Goal: Information Seeking & Learning: Learn about a topic

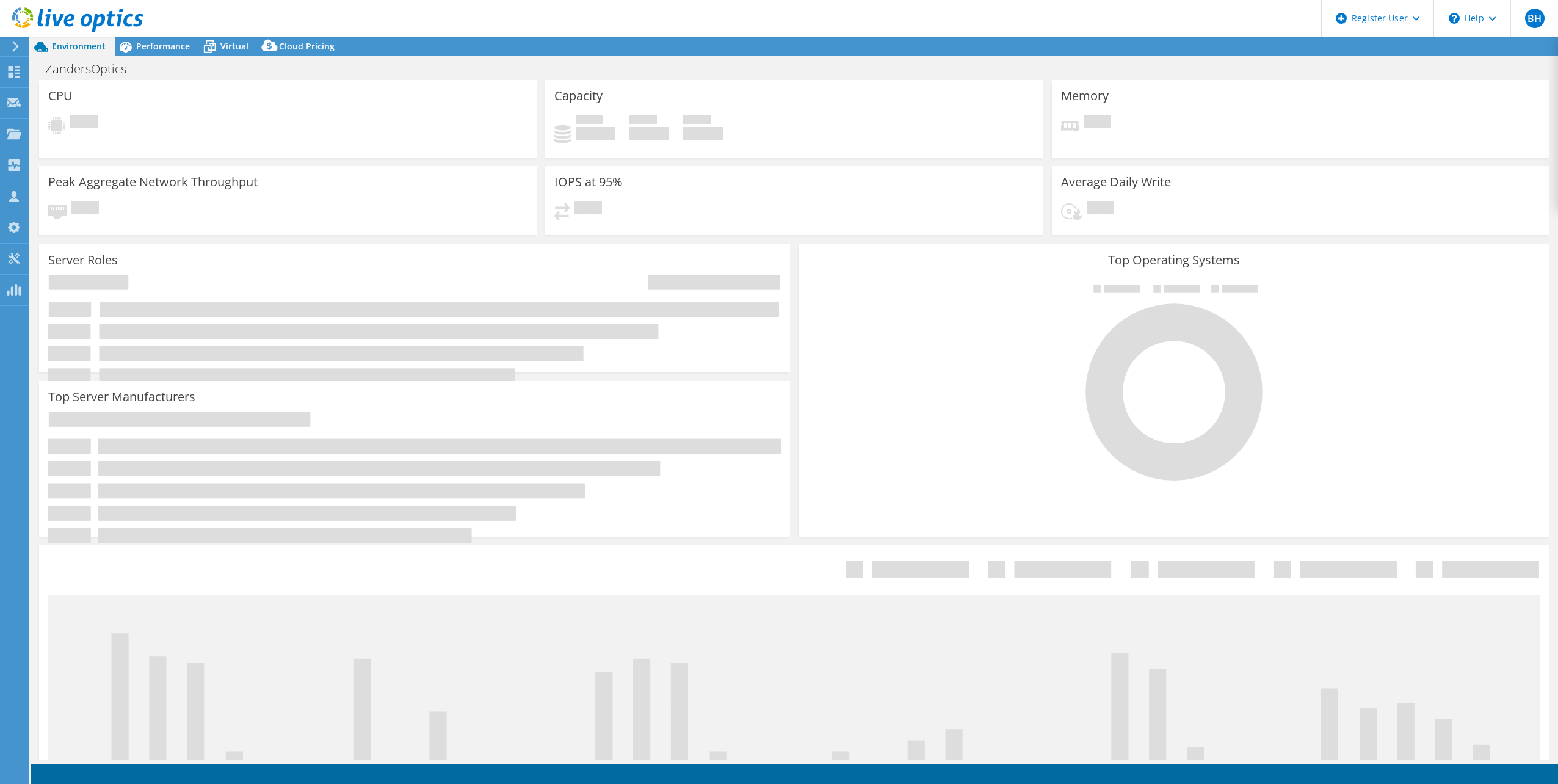
select select "USD"
select select "USEast"
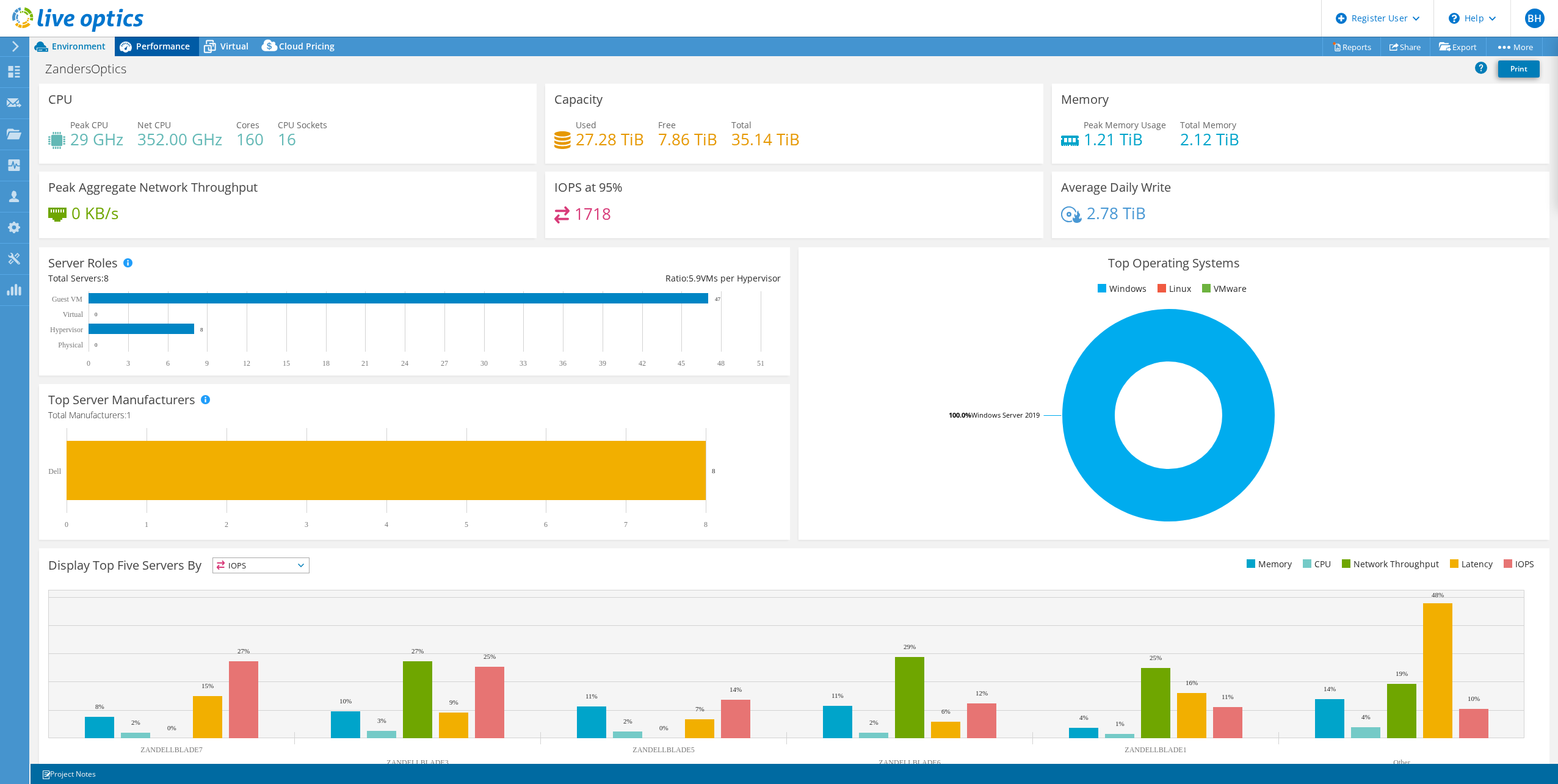
click at [154, 48] on span "Performance" at bounding box center [162, 46] width 54 height 12
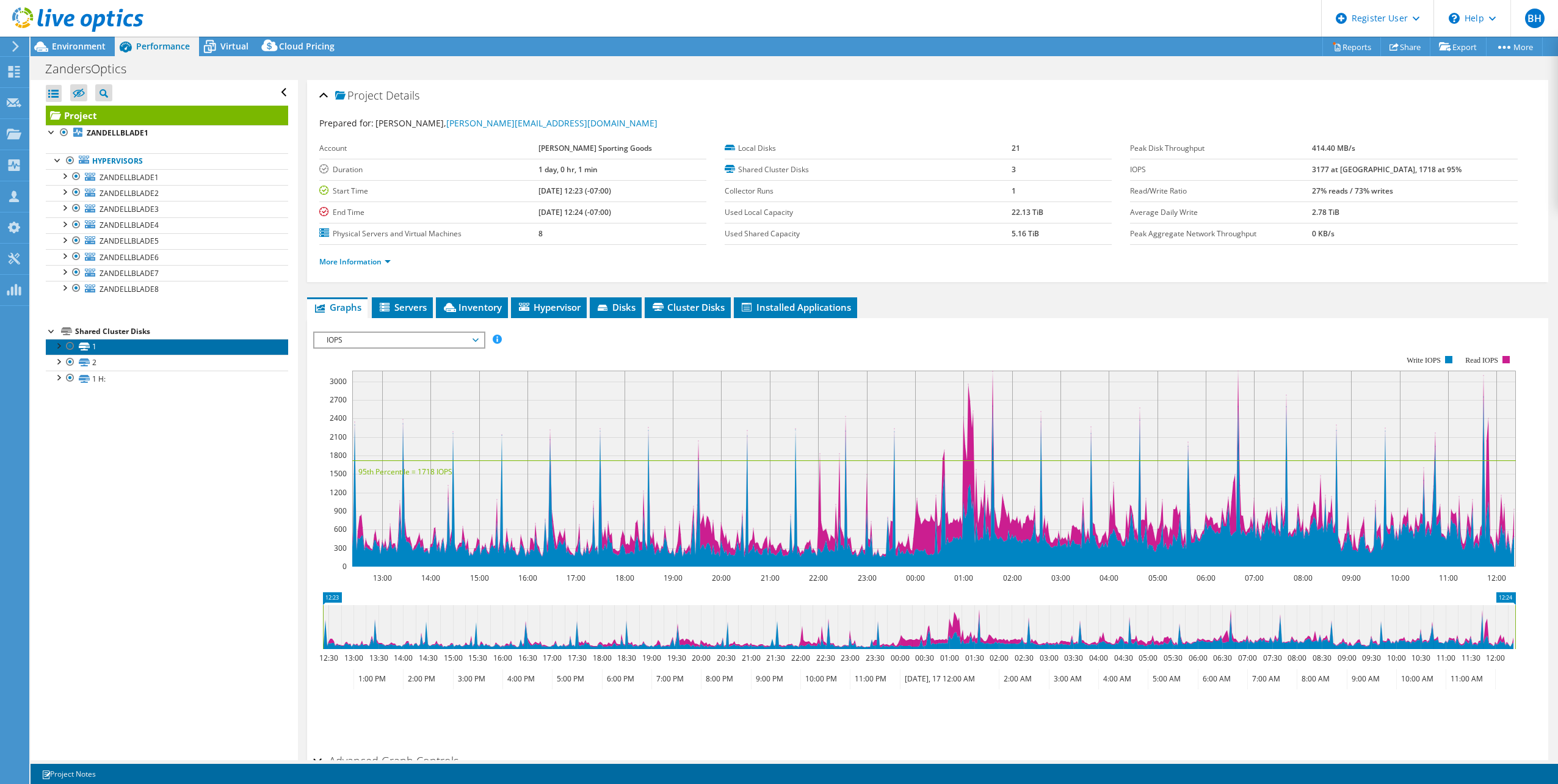
click at [121, 345] on link "1" at bounding box center [167, 347] width 242 height 16
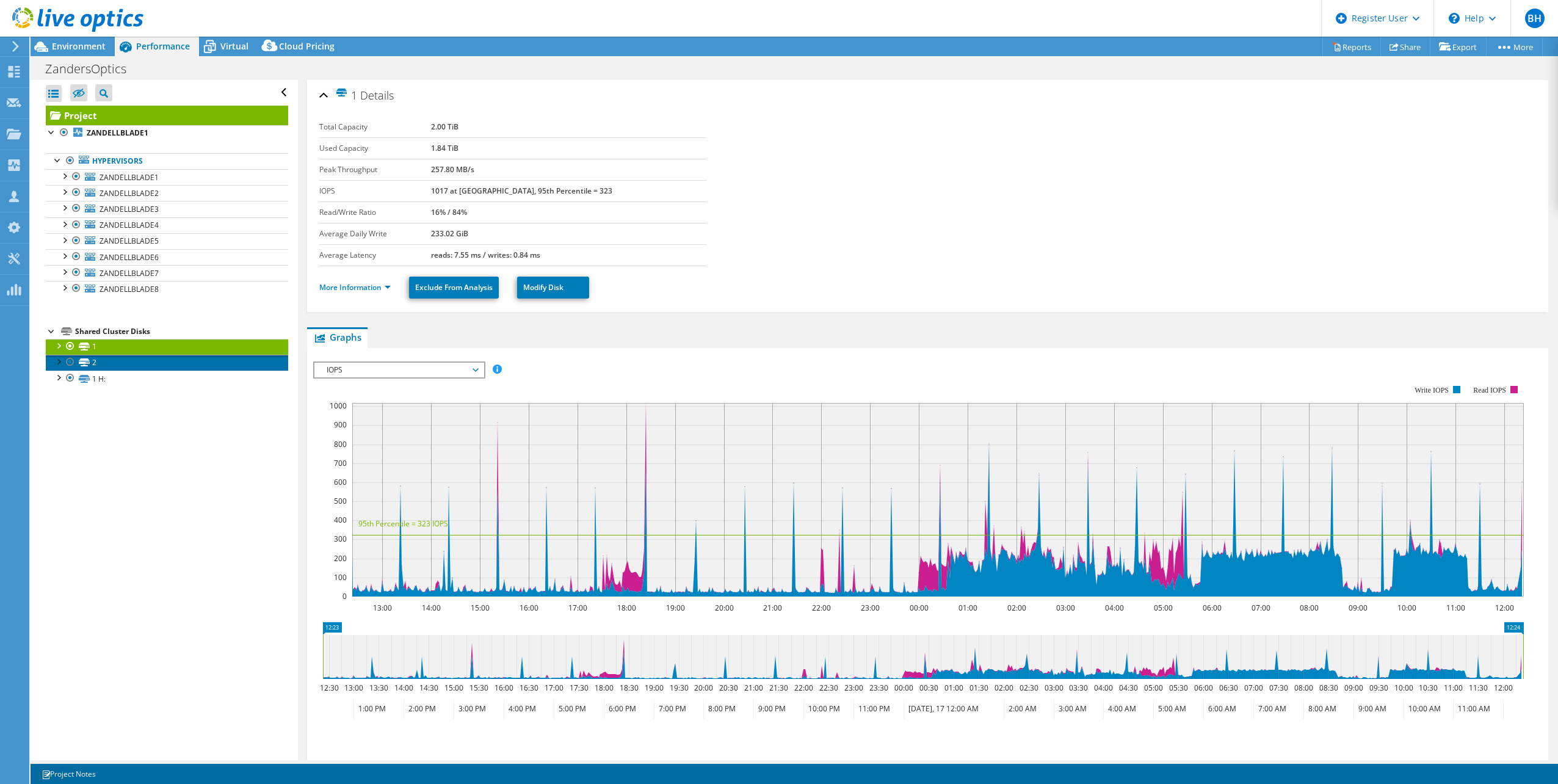
click at [115, 366] on link "2" at bounding box center [167, 363] width 242 height 16
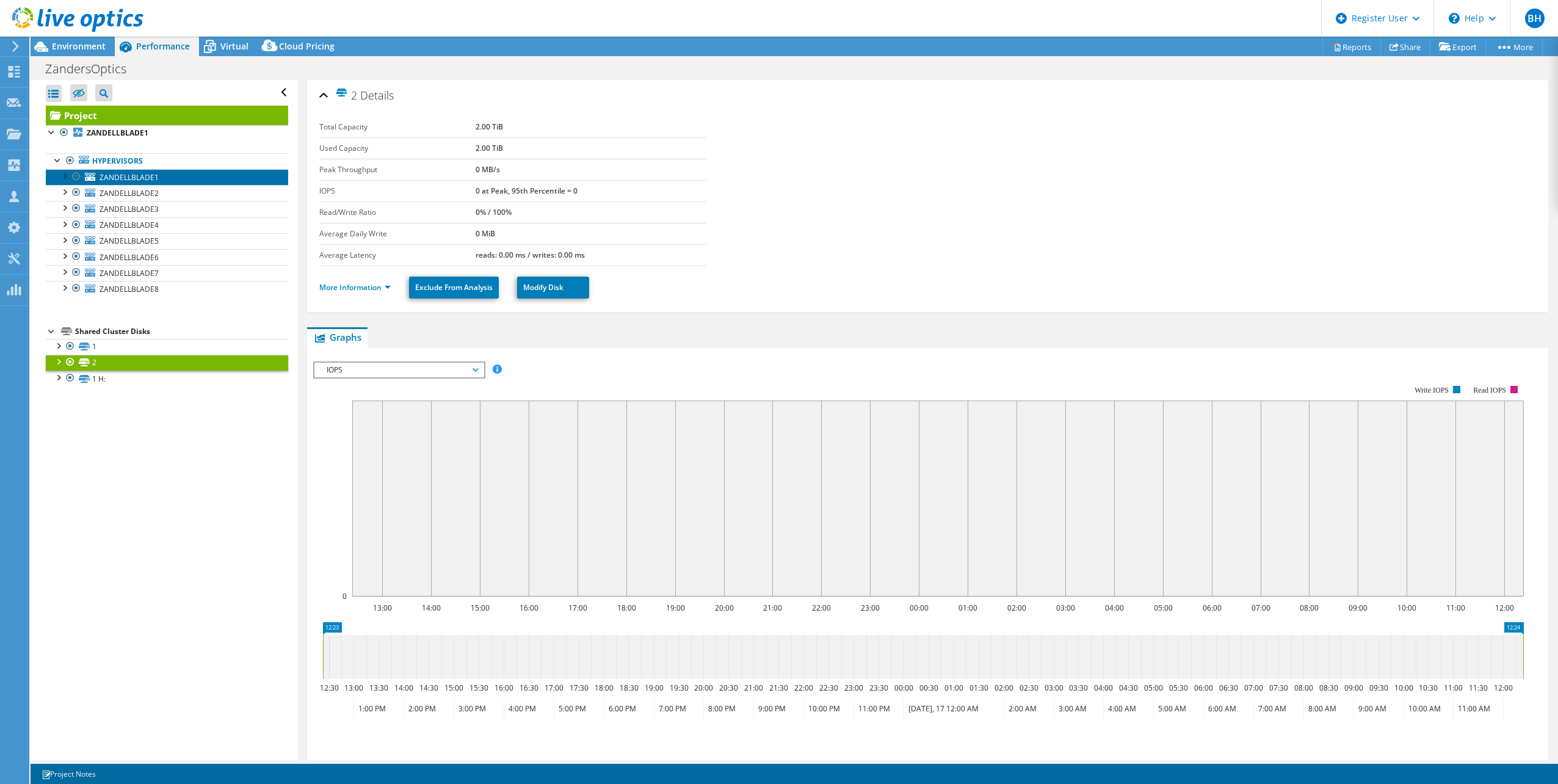
click at [127, 180] on span "ZANDELLBLADE1" at bounding box center [129, 178] width 59 height 10
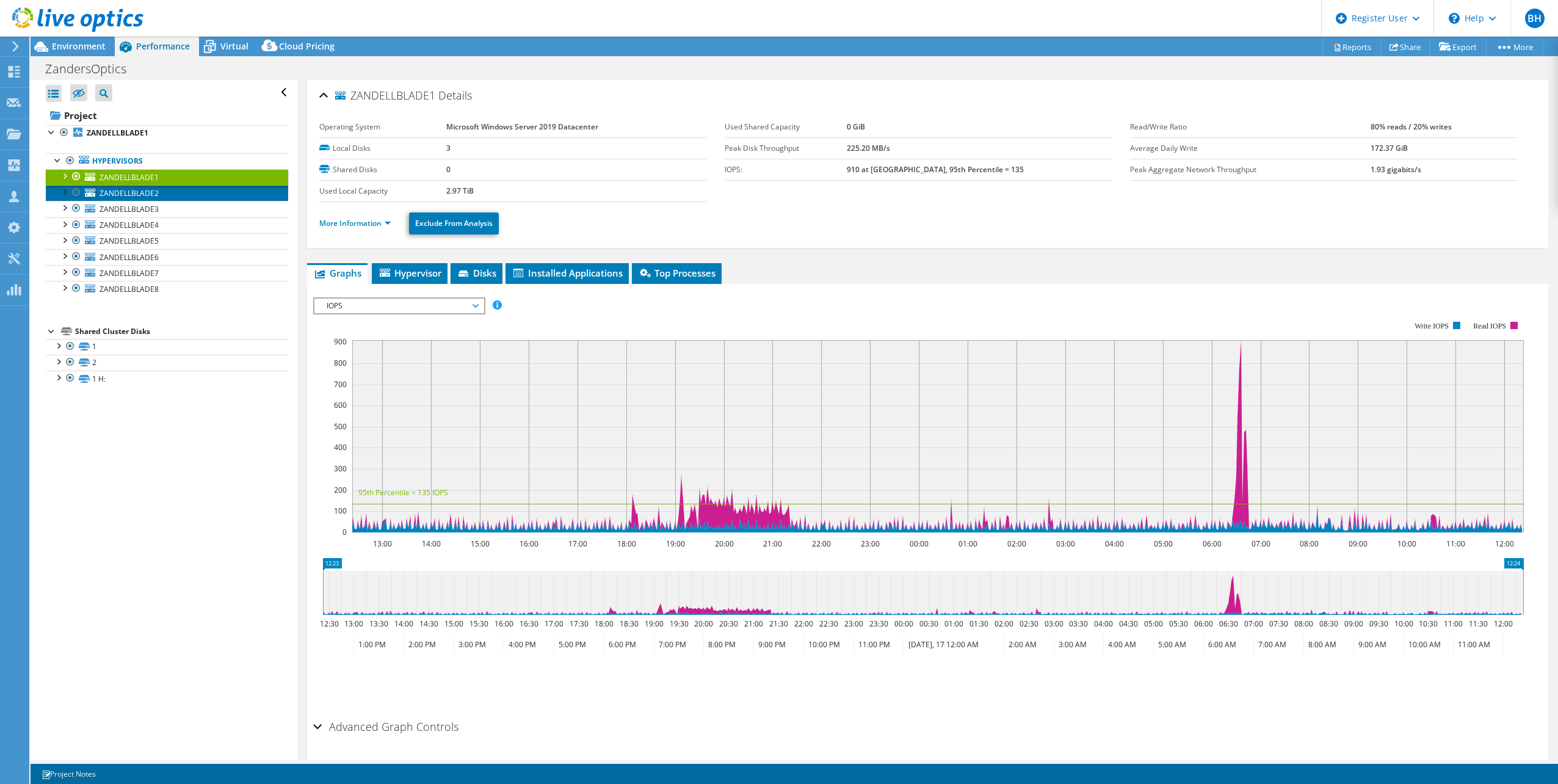
click at [132, 194] on span "ZANDELLBLADE2" at bounding box center [129, 193] width 59 height 10
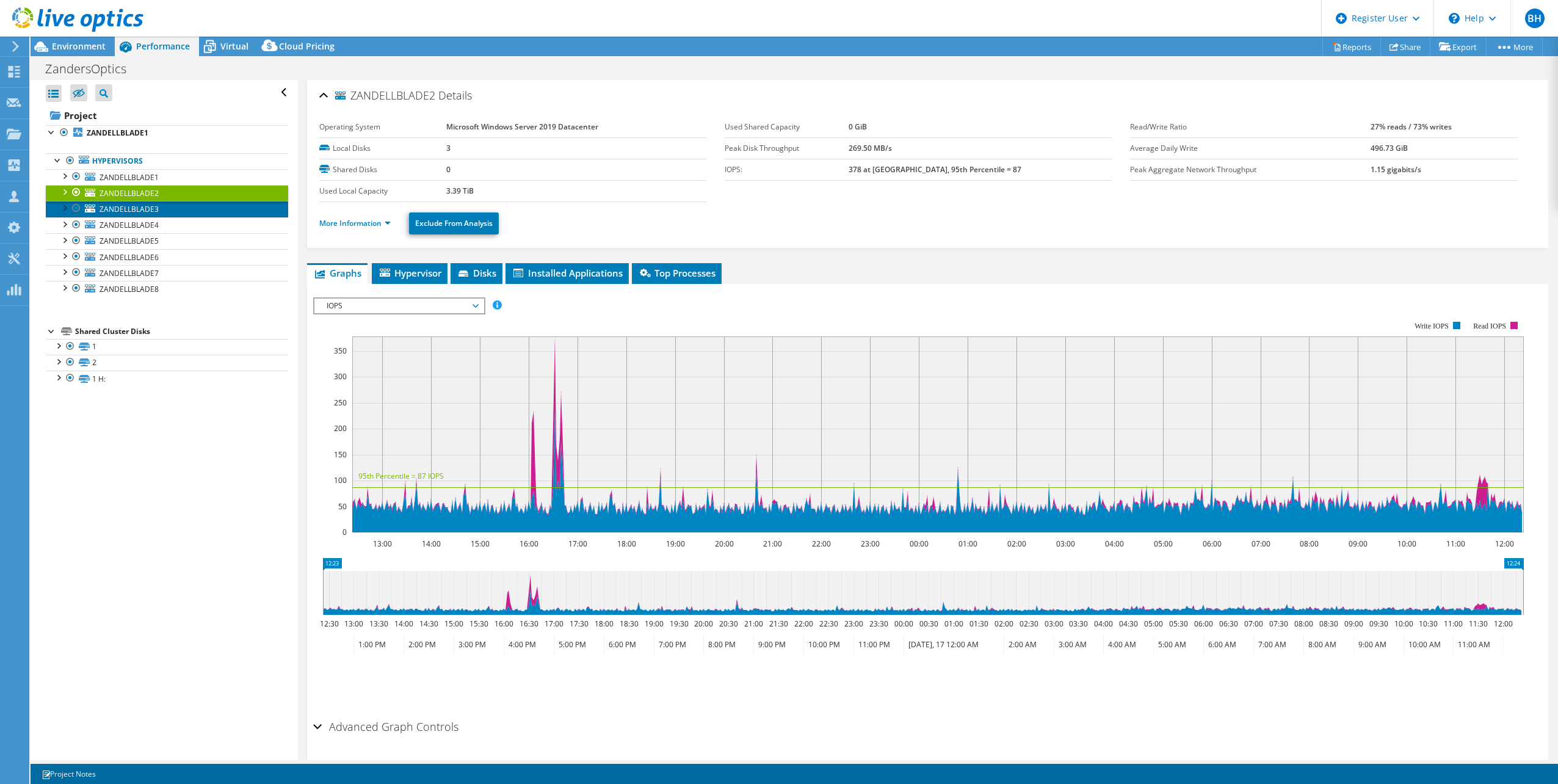
click at [138, 212] on span "ZANDELLBLADE3" at bounding box center [129, 209] width 59 height 10
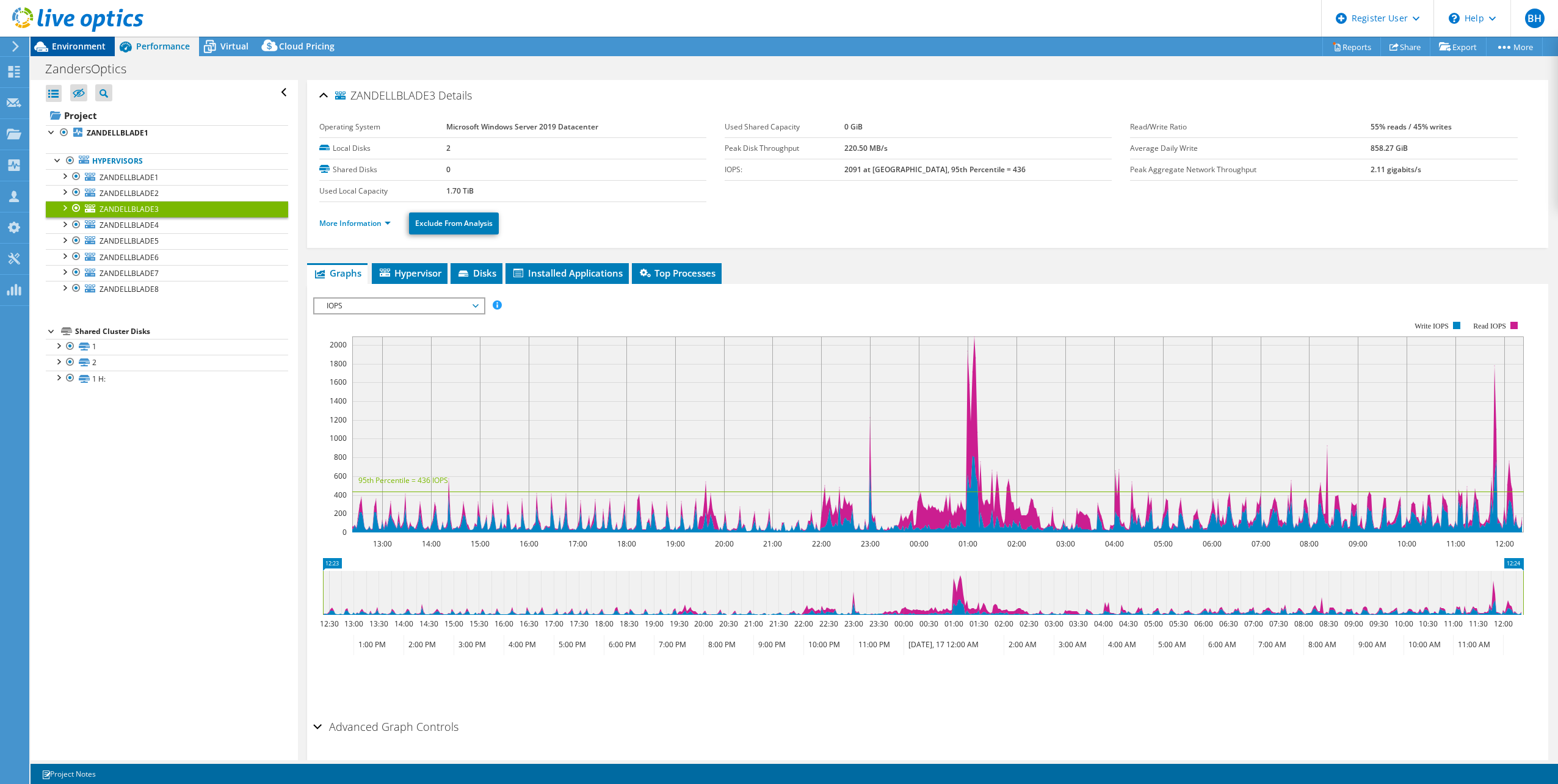
click at [67, 47] on span "Environment" at bounding box center [79, 46] width 54 height 12
